Goal: Task Accomplishment & Management: Manage account settings

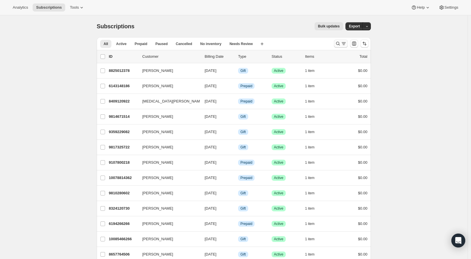
click at [337, 45] on icon "Search and filter results" at bounding box center [338, 44] width 6 height 6
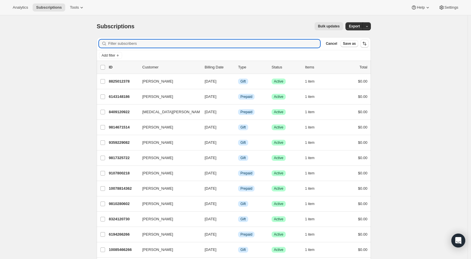
click at [336, 45] on span "Cancel" at bounding box center [331, 43] width 11 height 5
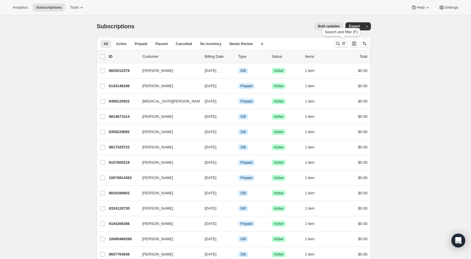
click at [340, 43] on icon "Search and filter results" at bounding box center [338, 44] width 6 height 6
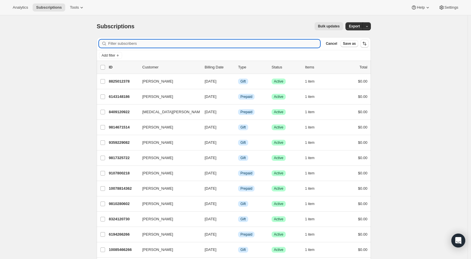
click at [263, 43] on input "Filter subscribers" at bounding box center [214, 44] width 212 height 8
type input "[EMAIL_ADDRESS][DOMAIN_NAME]"
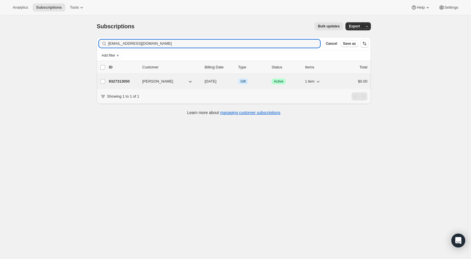
click at [123, 84] on div "9327313050 [PERSON_NAME] [DATE] Info Gift Success Active 1 item $0.00" at bounding box center [238, 81] width 259 height 8
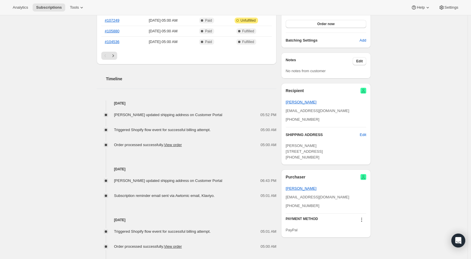
scroll to position [192, 0]
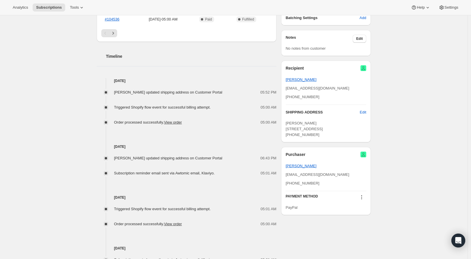
click at [18, 143] on div "Subscription #9327313050. This page is ready Subscription #9327313050 Info Gift…" at bounding box center [234, 86] width 468 height 526
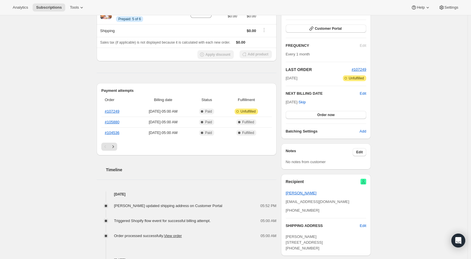
scroll to position [64, 0]
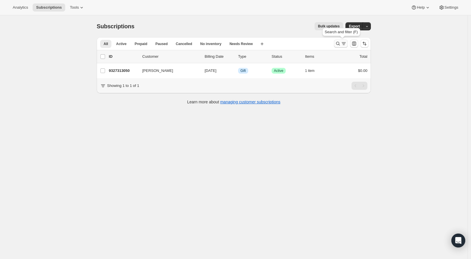
click at [339, 40] on button "Search and filter results" at bounding box center [341, 44] width 14 height 8
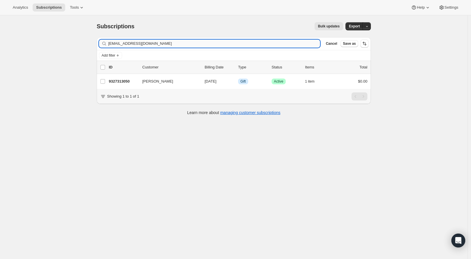
type input "[EMAIL_ADDRESS][DOMAIN_NAME]"
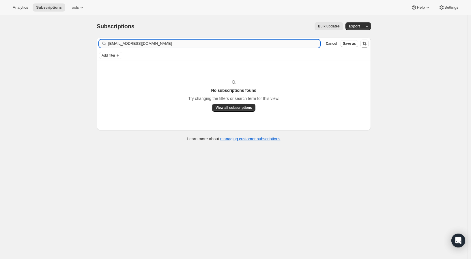
click at [161, 41] on input "[EMAIL_ADDRESS][DOMAIN_NAME]" at bounding box center [214, 44] width 212 height 8
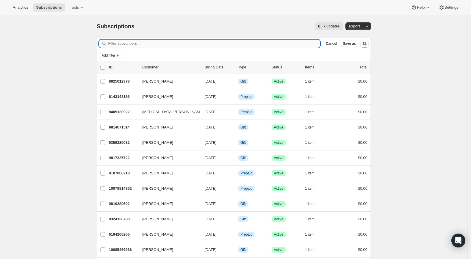
click at [145, 45] on input "Filter subscribers" at bounding box center [214, 44] width 212 height 8
paste input "[PERSON_NAME][EMAIL_ADDRESS][PERSON_NAME][DOMAIN_NAME]"
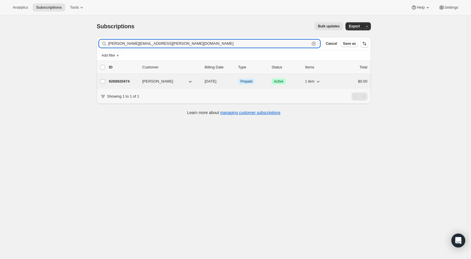
type input "[PERSON_NAME][EMAIL_ADDRESS][PERSON_NAME][DOMAIN_NAME]"
click at [123, 79] on p "9268920474" at bounding box center [123, 82] width 29 height 6
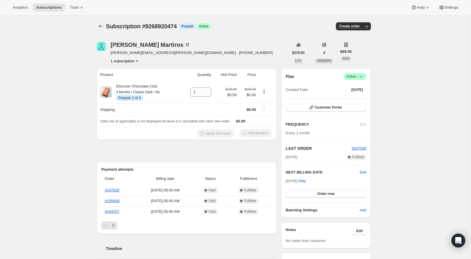
click at [56, 148] on div "Subscription #9268920474. This page is ready Subscription #9268920474 Info Prep…" at bounding box center [234, 258] width 468 height 486
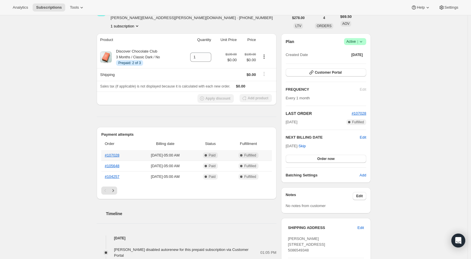
scroll to position [32, 0]
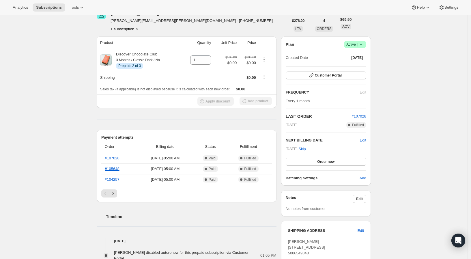
click at [362, 43] on icon at bounding box center [361, 45] width 6 height 6
click at [358, 64] on span "Cancel subscription" at bounding box center [354, 65] width 33 height 4
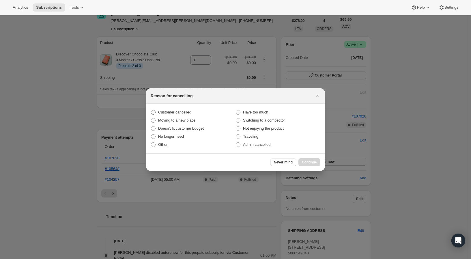
click at [151, 110] on span ":rqc:" at bounding box center [153, 112] width 5 height 5
click at [151, 110] on input "Customer cancelled" at bounding box center [151, 110] width 0 height 0
radio input "true"
click at [308, 162] on span "Continue" at bounding box center [309, 162] width 15 height 5
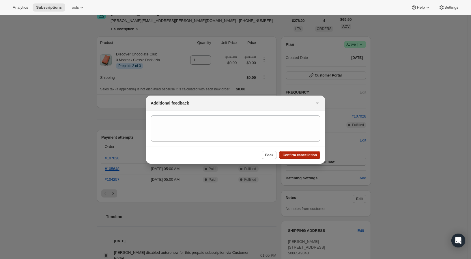
click at [298, 156] on span "Confirm cancellation" at bounding box center [300, 155] width 34 height 5
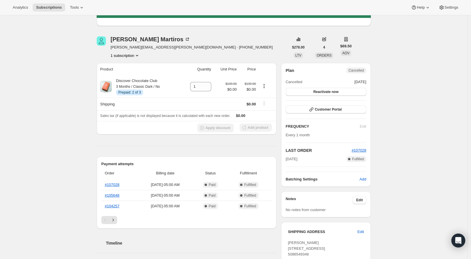
scroll to position [0, 0]
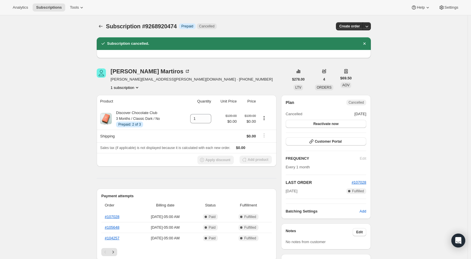
click at [161, 25] on span "Subscription #9268920474" at bounding box center [141, 26] width 71 height 6
copy span "9268920474"
click at [98, 26] on button "Subscriptions" at bounding box center [101, 26] width 8 height 8
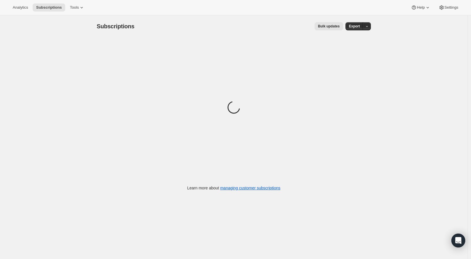
click at [65, 77] on div "Subscriptions. This page is ready Subscriptions Bulk updates More actions Bulk …" at bounding box center [234, 144] width 468 height 259
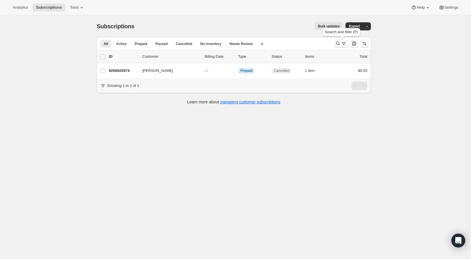
click at [338, 41] on icon "Search and filter results" at bounding box center [338, 44] width 6 height 6
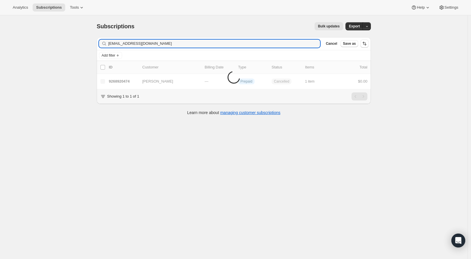
type input "[EMAIL_ADDRESS][DOMAIN_NAME]"
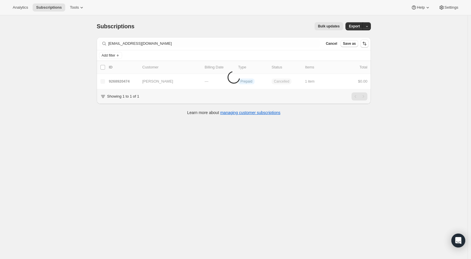
click at [62, 91] on div "Subscriptions. This page is ready Subscriptions Bulk updates More actions Bulk …" at bounding box center [234, 144] width 468 height 259
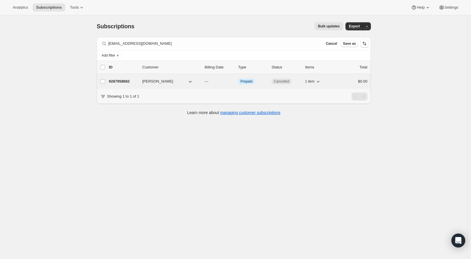
click at [124, 81] on p "9287958682" at bounding box center [123, 82] width 29 height 6
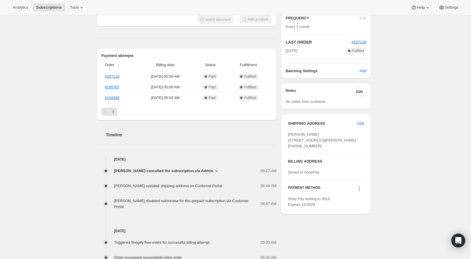
scroll to position [160, 0]
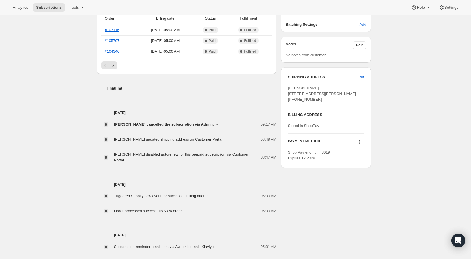
click at [48, 150] on div "Subscription #9287958682. This page is ready Subscription #9287958682 Info Prep…" at bounding box center [234, 113] width 468 height 516
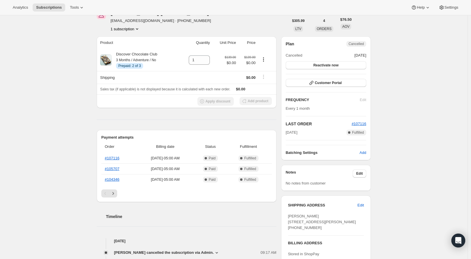
scroll to position [0, 0]
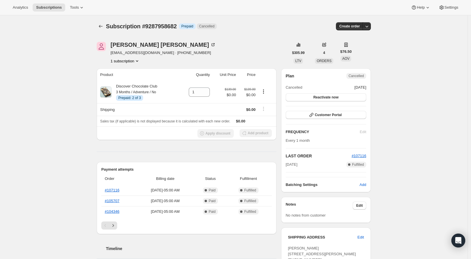
click at [172, 24] on span "Subscription #9287958682" at bounding box center [141, 26] width 71 height 6
copy span "9287958682"
click at [100, 24] on icon "Subscriptions" at bounding box center [101, 26] width 6 height 6
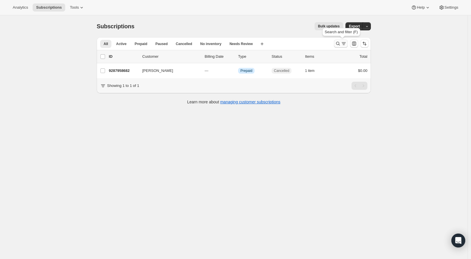
click at [337, 43] on icon "Search and filter results" at bounding box center [338, 44] width 6 height 6
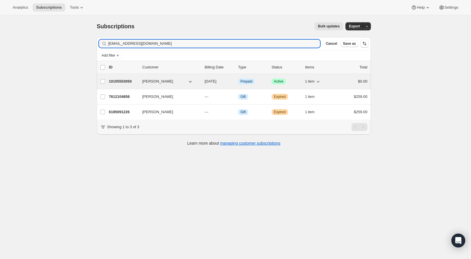
type input "[EMAIL_ADDRESS][DOMAIN_NAME]"
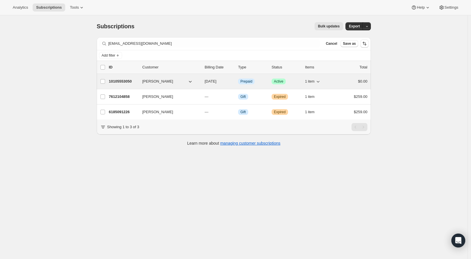
click at [119, 82] on p "10105553050" at bounding box center [123, 82] width 29 height 6
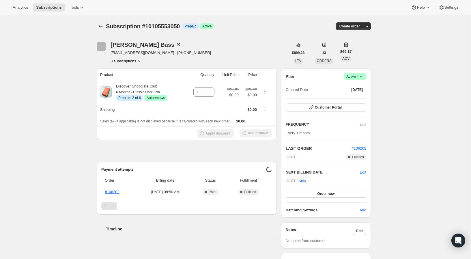
click at [73, 124] on div "Subscription #10105553050. This page is ready Subscription #10105553050 Info Pr…" at bounding box center [234, 198] width 468 height 366
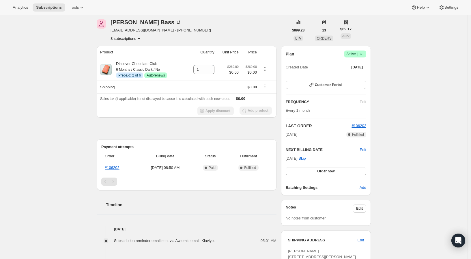
scroll to position [32, 0]
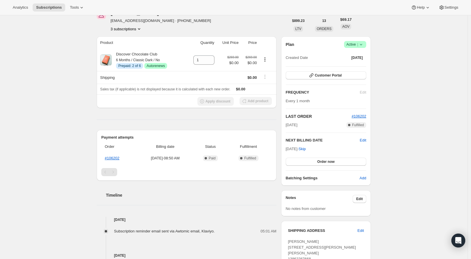
click at [62, 92] on div "Subscription #10105553050. This page is ready Subscription #10105553050 Info Pr…" at bounding box center [234, 166] width 468 height 366
